Goal: Find specific page/section: Find specific page/section

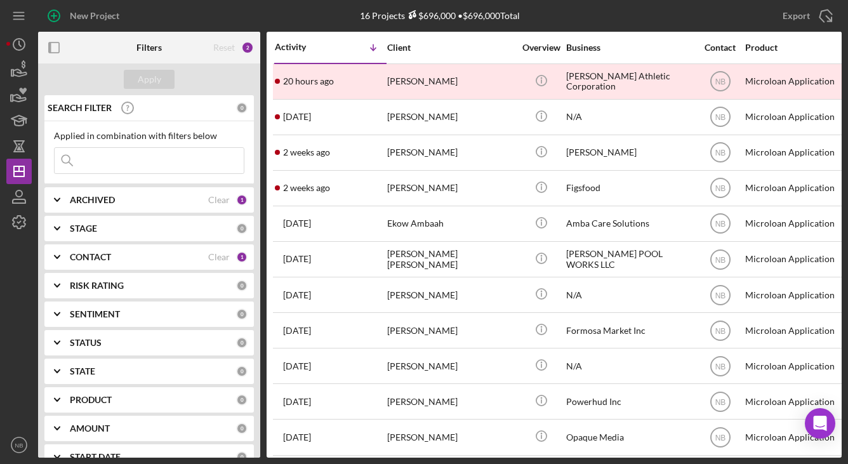
click at [98, 151] on input at bounding box center [149, 160] width 189 height 25
type input "[PERSON_NAME]"
click at [100, 203] on b "ARCHIVED" at bounding box center [92, 200] width 45 height 10
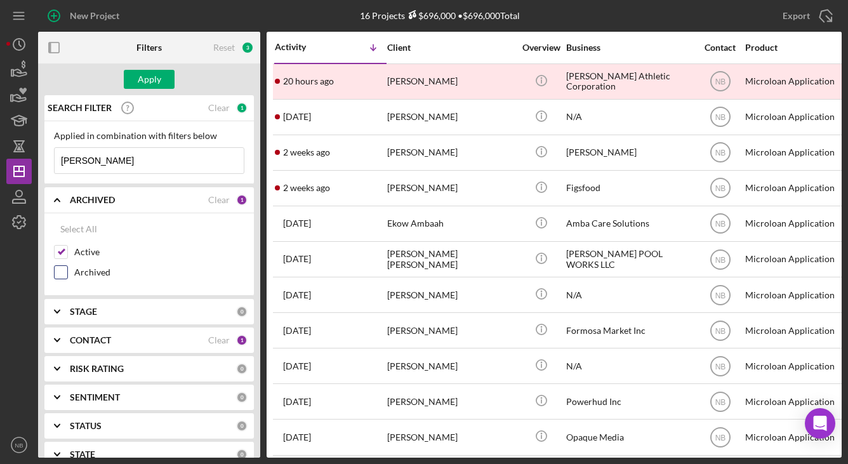
click at [68, 268] on div "Archived" at bounding box center [149, 275] width 191 height 20
click at [64, 277] on input "Archived" at bounding box center [61, 272] width 13 height 13
checkbox input "true"
click at [159, 81] on div "Apply" at bounding box center [149, 79] width 23 height 19
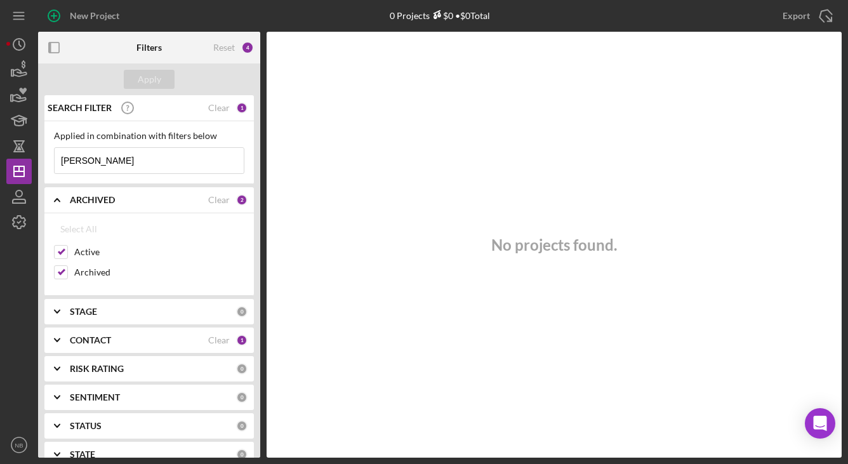
drag, startPoint x: 112, startPoint y: 162, endPoint x: 39, endPoint y: 152, distance: 73.1
click at [39, 152] on div "SEARCH FILTER Clear 1 Applied in combination with filters below [PERSON_NAME] I…" at bounding box center [149, 276] width 222 height 363
type input "am events"
click at [176, 81] on div "Apply" at bounding box center [149, 80] width 222 height 32
click at [170, 83] on button "Apply" at bounding box center [149, 79] width 51 height 19
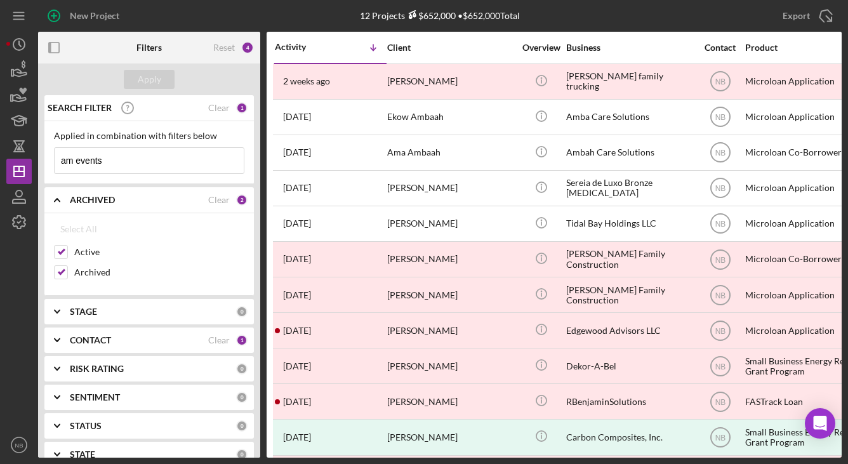
click at [156, 341] on div "CONTACT" at bounding box center [139, 340] width 138 height 10
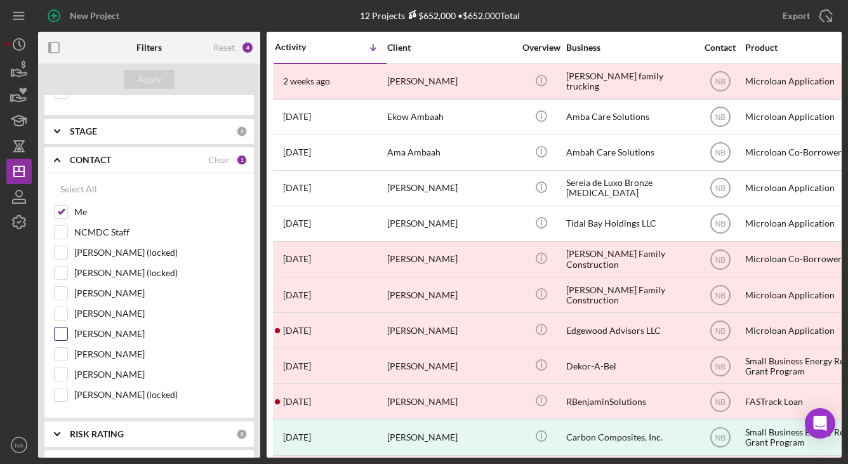
scroll to position [254, 0]
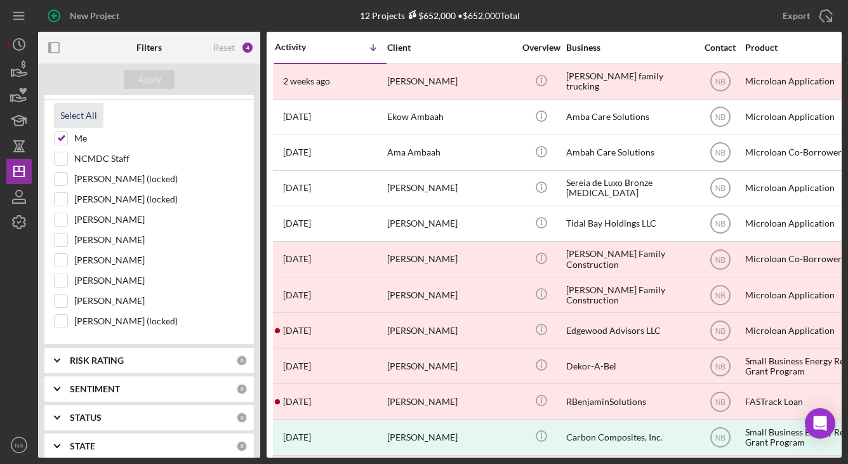
click at [60, 116] on button "Select All" at bounding box center [79, 115] width 50 height 25
checkbox input "true"
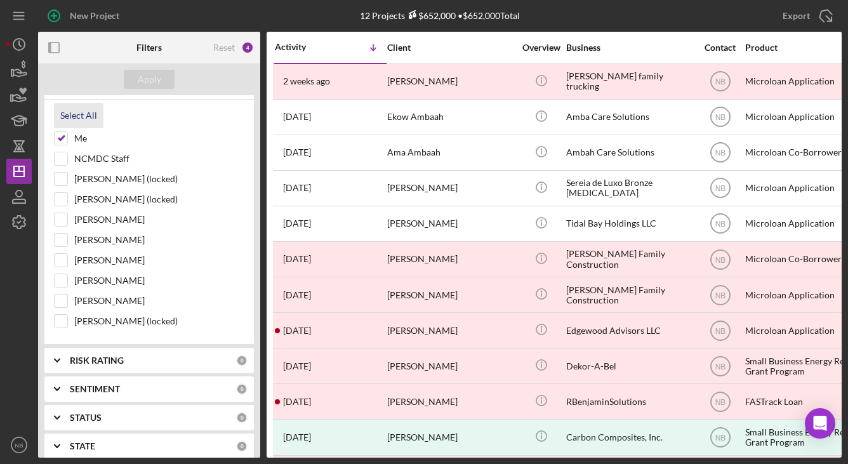
checkbox input "true"
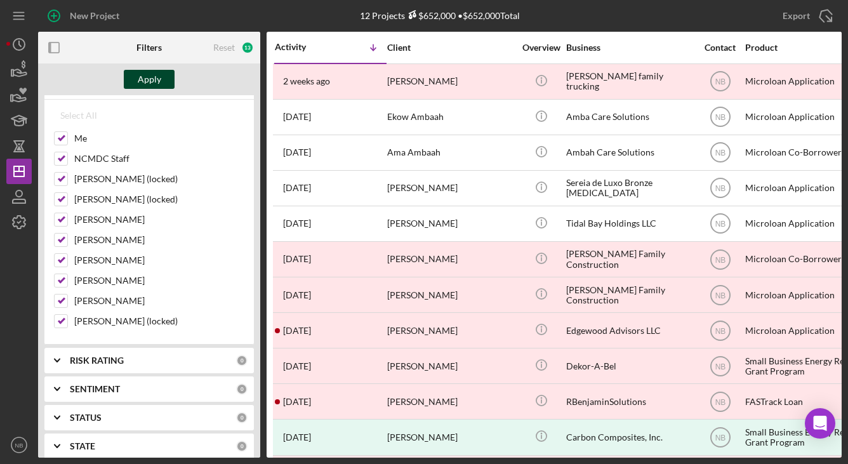
click at [154, 82] on div "Apply" at bounding box center [149, 79] width 23 height 19
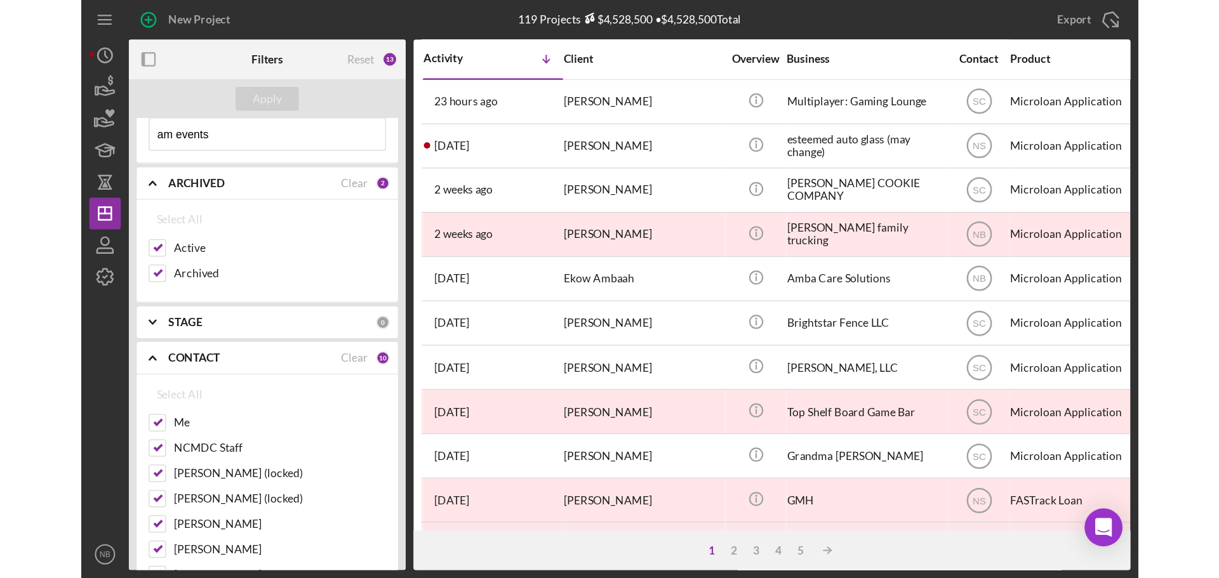
scroll to position [0, 0]
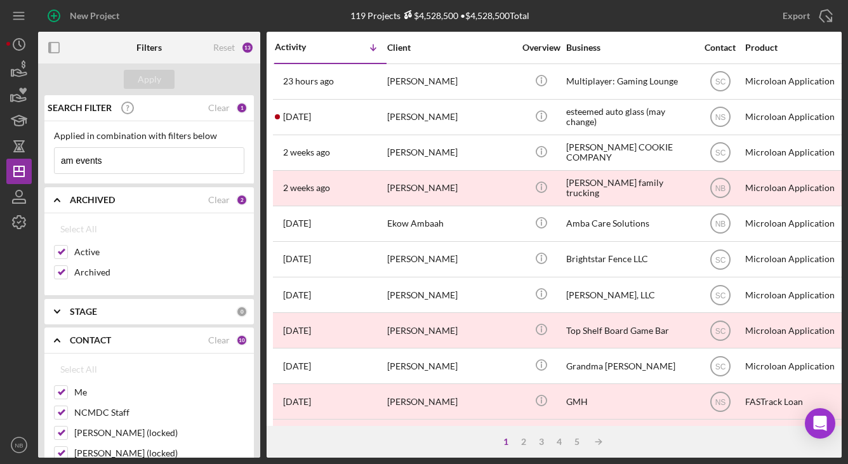
click at [116, 158] on input "am events" at bounding box center [149, 160] width 189 height 25
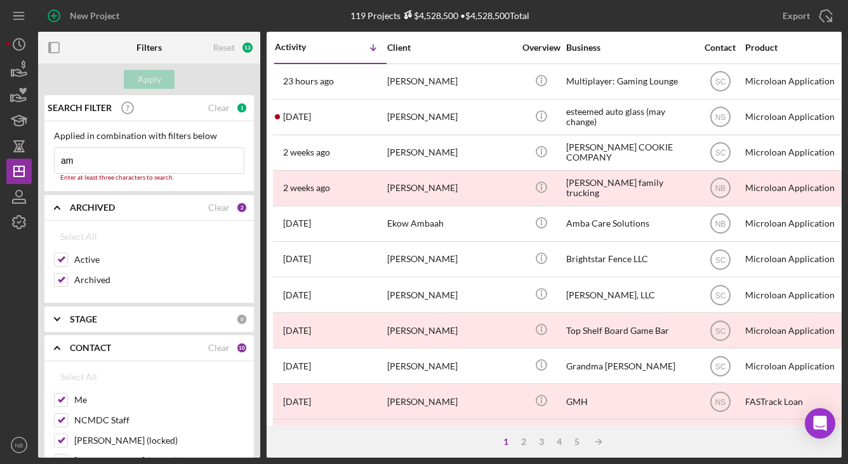
type input "a"
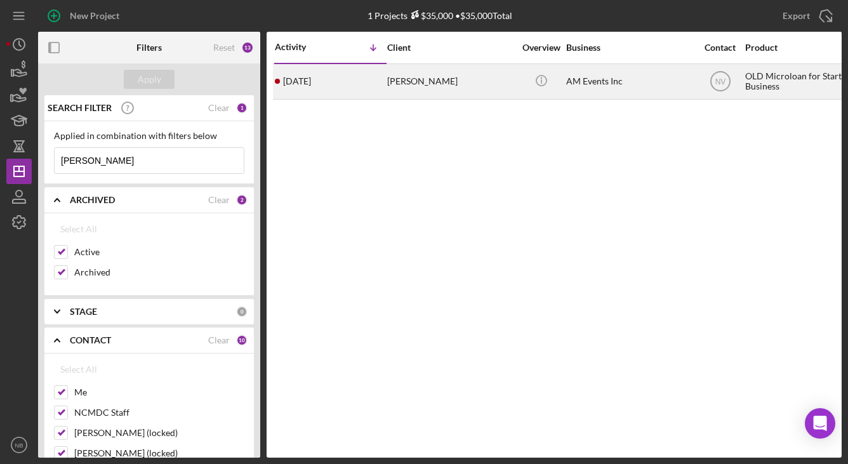
type input "[PERSON_NAME]"
click at [412, 81] on div "[PERSON_NAME]" at bounding box center [450, 82] width 127 height 34
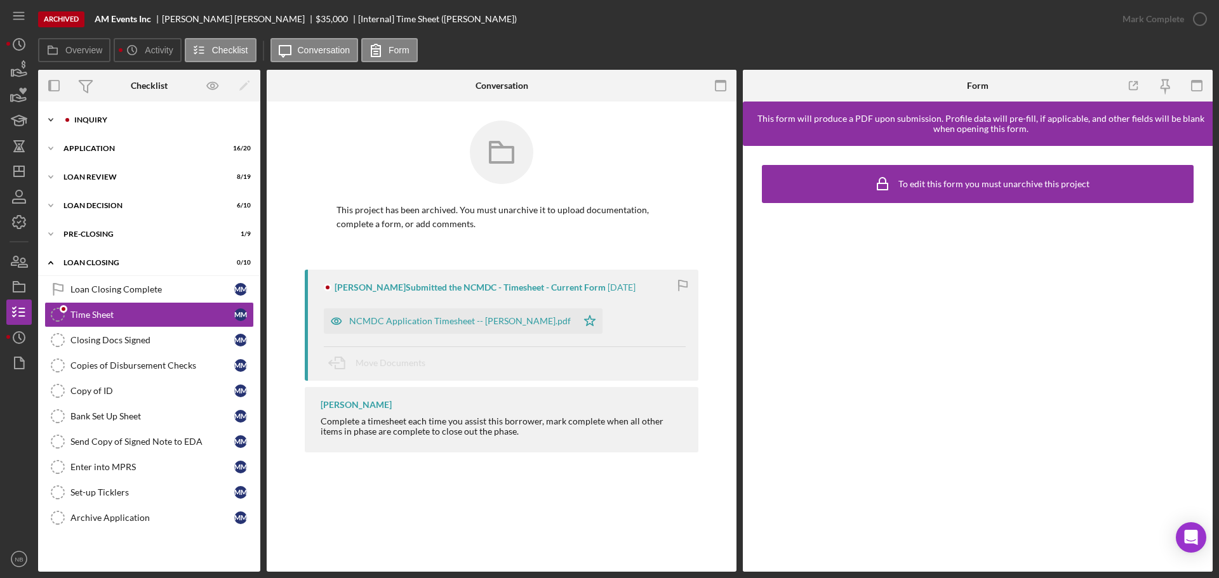
click at [77, 120] on div "Inquiry" at bounding box center [159, 120] width 170 height 8
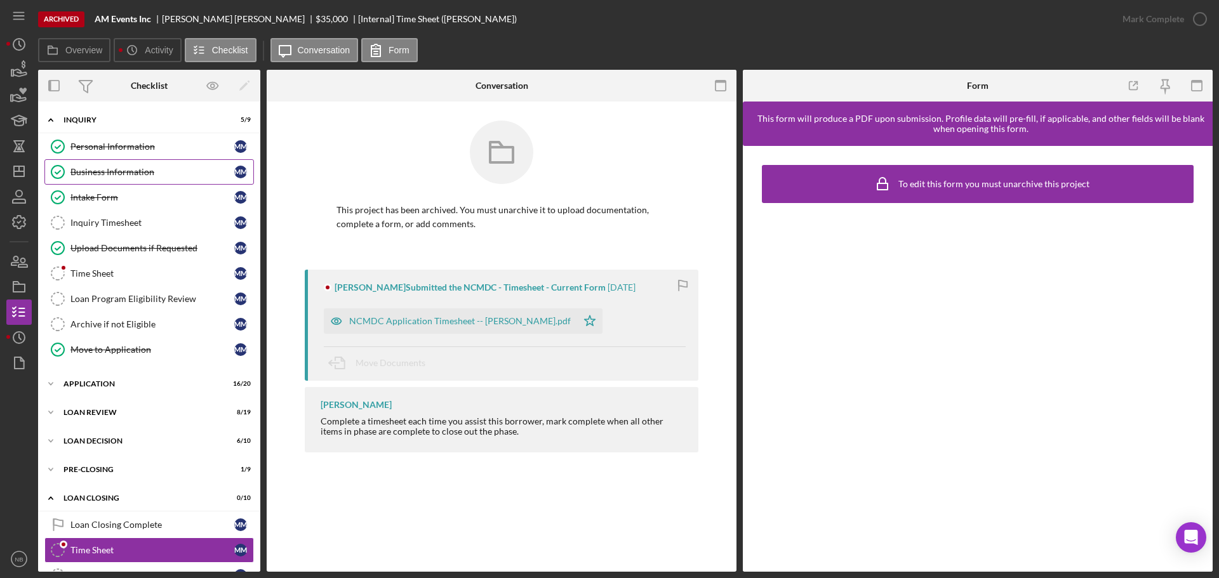
click at [143, 175] on div "Business Information" at bounding box center [152, 172] width 164 height 10
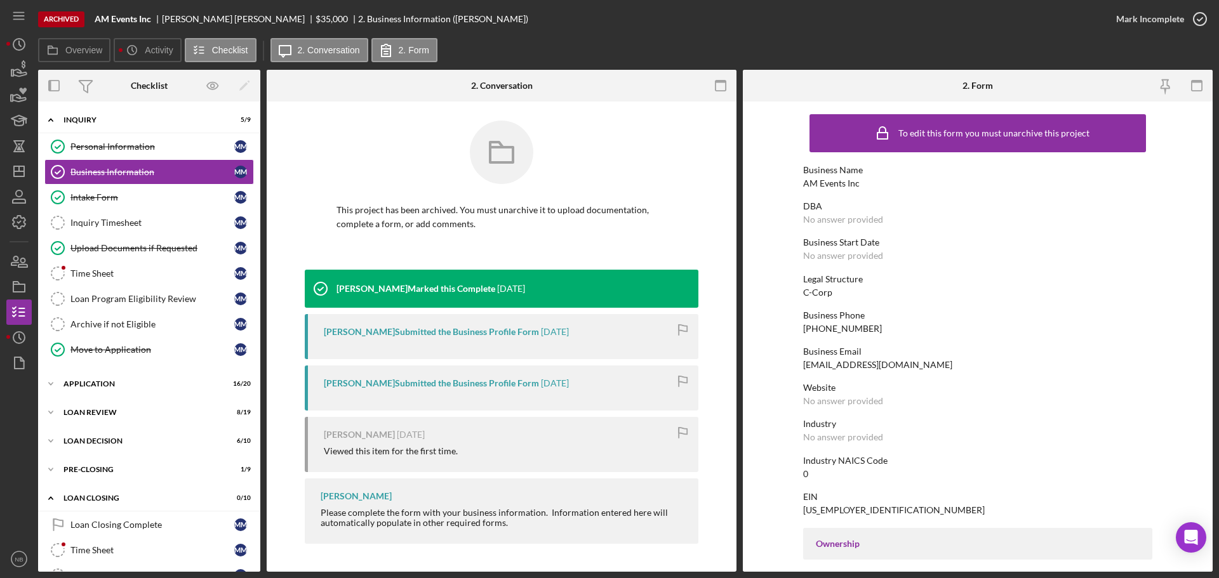
click at [848, 146] on form "To edit this form you must unarchive this project Business Name AM Events Inc D…" at bounding box center [978, 337] width 470 height 471
